Goal: Task Accomplishment & Management: Use online tool/utility

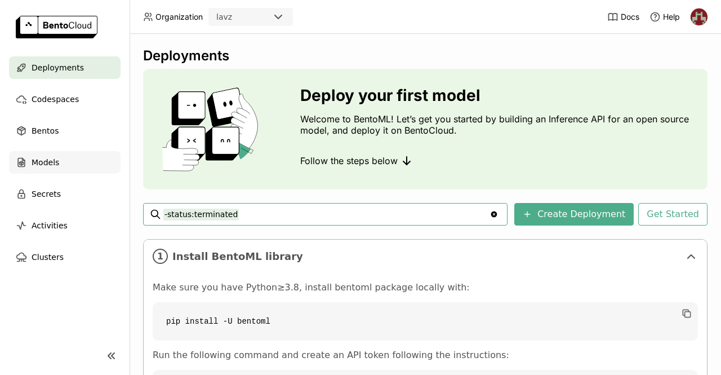
click at [57, 159] on div "Models" at bounding box center [65, 162] width 112 height 23
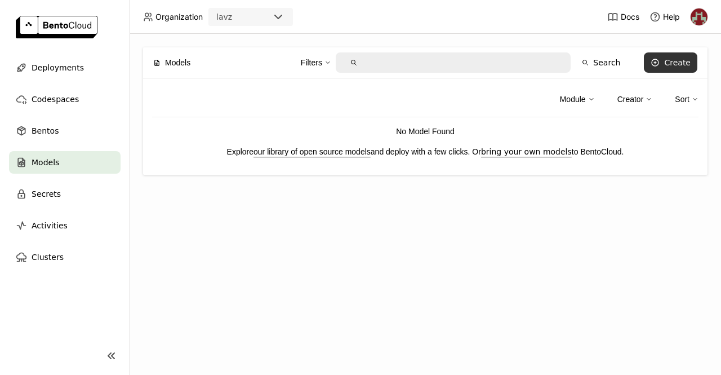
click at [670, 64] on div "Create" at bounding box center [677, 62] width 26 height 9
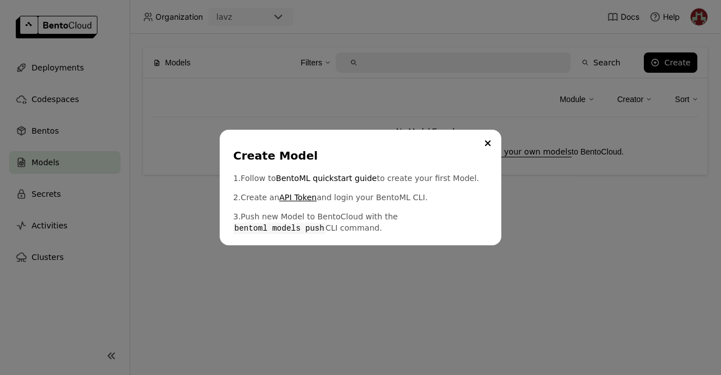
click at [295, 201] on link "API Token" at bounding box center [297, 196] width 37 height 11
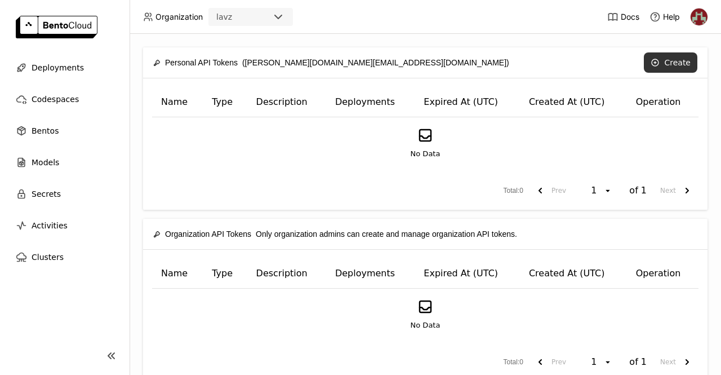
click at [671, 63] on button "Create" at bounding box center [671, 62] width 54 height 20
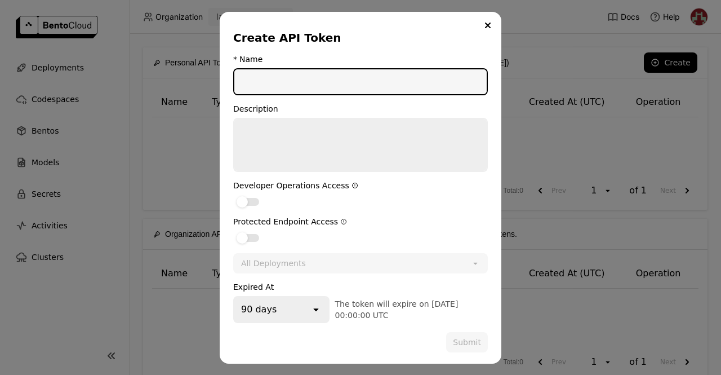
click at [297, 83] on input "dialog" at bounding box center [360, 81] width 252 height 25
click at [487, 28] on button "Close" at bounding box center [488, 26] width 14 height 14
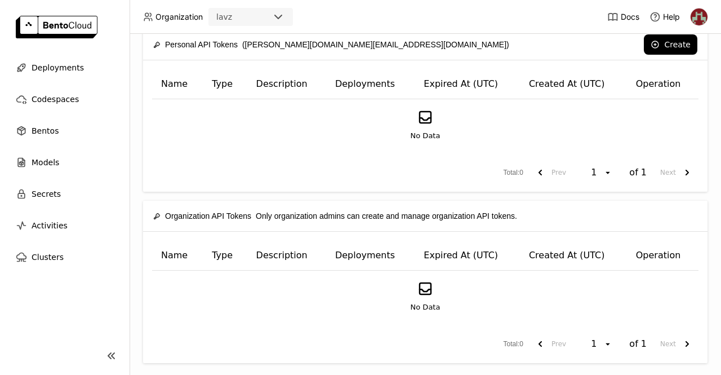
scroll to position [28, 0]
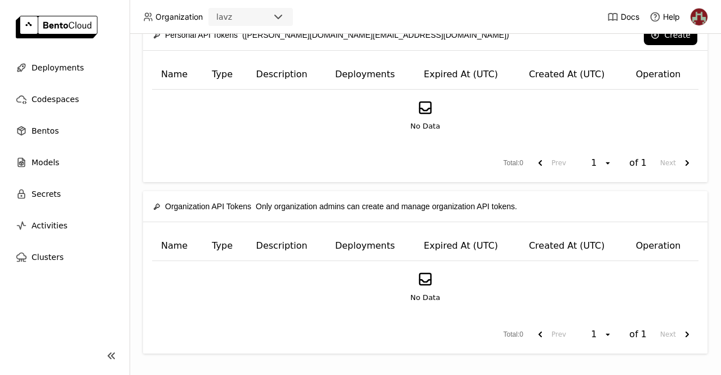
click at [422, 282] on icon at bounding box center [425, 278] width 17 height 17
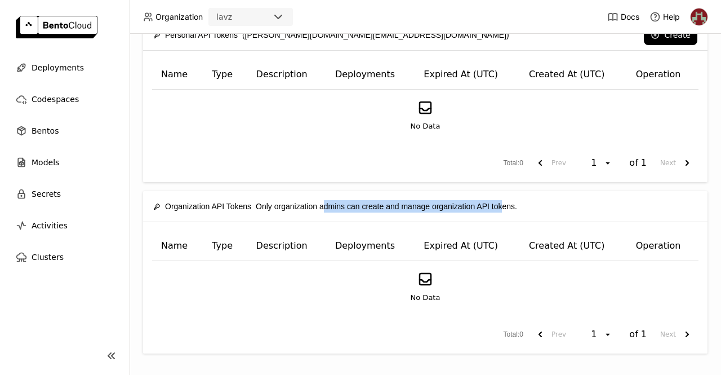
drag, startPoint x: 326, startPoint y: 210, endPoint x: 514, endPoint y: 277, distance: 200.2
click at [504, 204] on div "Organization API Tokens Only organization admins can create and manage organiza…" at bounding box center [335, 206] width 364 height 24
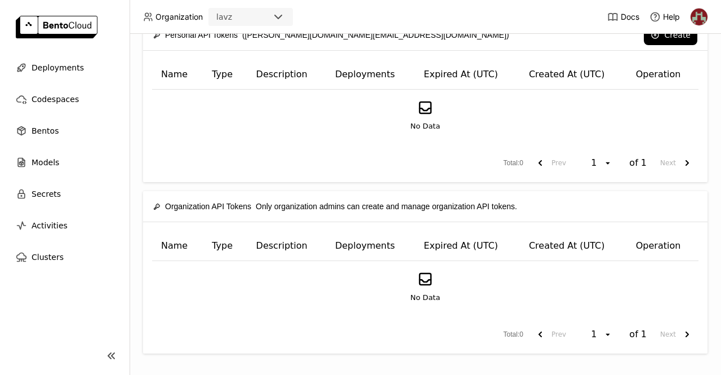
click at [501, 292] on div "No Data" at bounding box center [425, 286] width 527 height 33
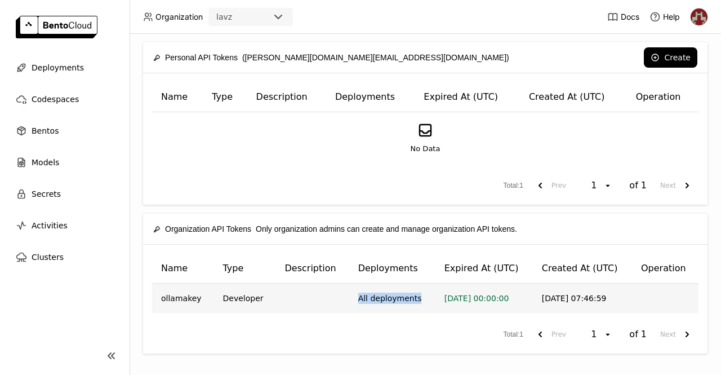
drag, startPoint x: 338, startPoint y: 293, endPoint x: 417, endPoint y: 293, distance: 78.9
click at [417, 293] on tr "ollamakey Developer All deployments 2025-12-11 00:00:00 2025-09-12 07:46:59 Cop…" at bounding box center [425, 297] width 546 height 29
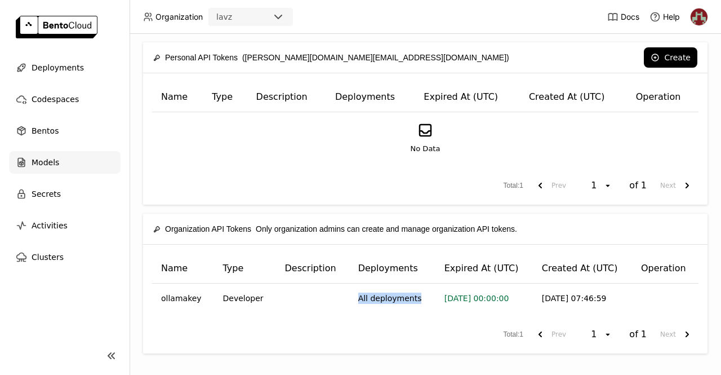
click at [43, 157] on span "Models" at bounding box center [46, 162] width 28 height 14
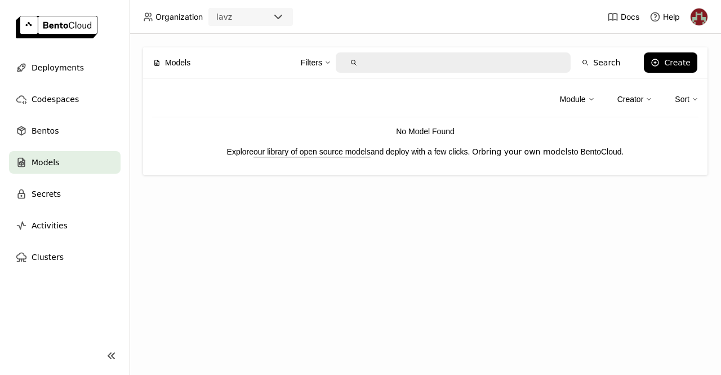
click at [518, 153] on link "bring your own models" at bounding box center [526, 151] width 91 height 9
click at [680, 59] on div "Create" at bounding box center [677, 62] width 26 height 9
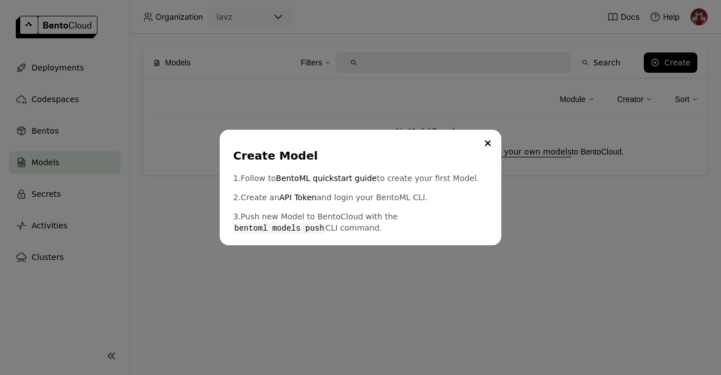
click at [553, 213] on div "Create Model 1. Follow to BentoML quickstart guide to create your first Model. …" at bounding box center [360, 187] width 721 height 375
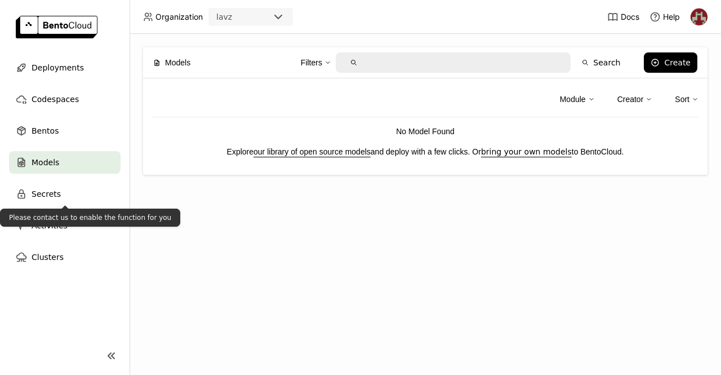
click at [64, 153] on div "Models" at bounding box center [65, 162] width 112 height 23
